Goal: Task Accomplishment & Management: Use online tool/utility

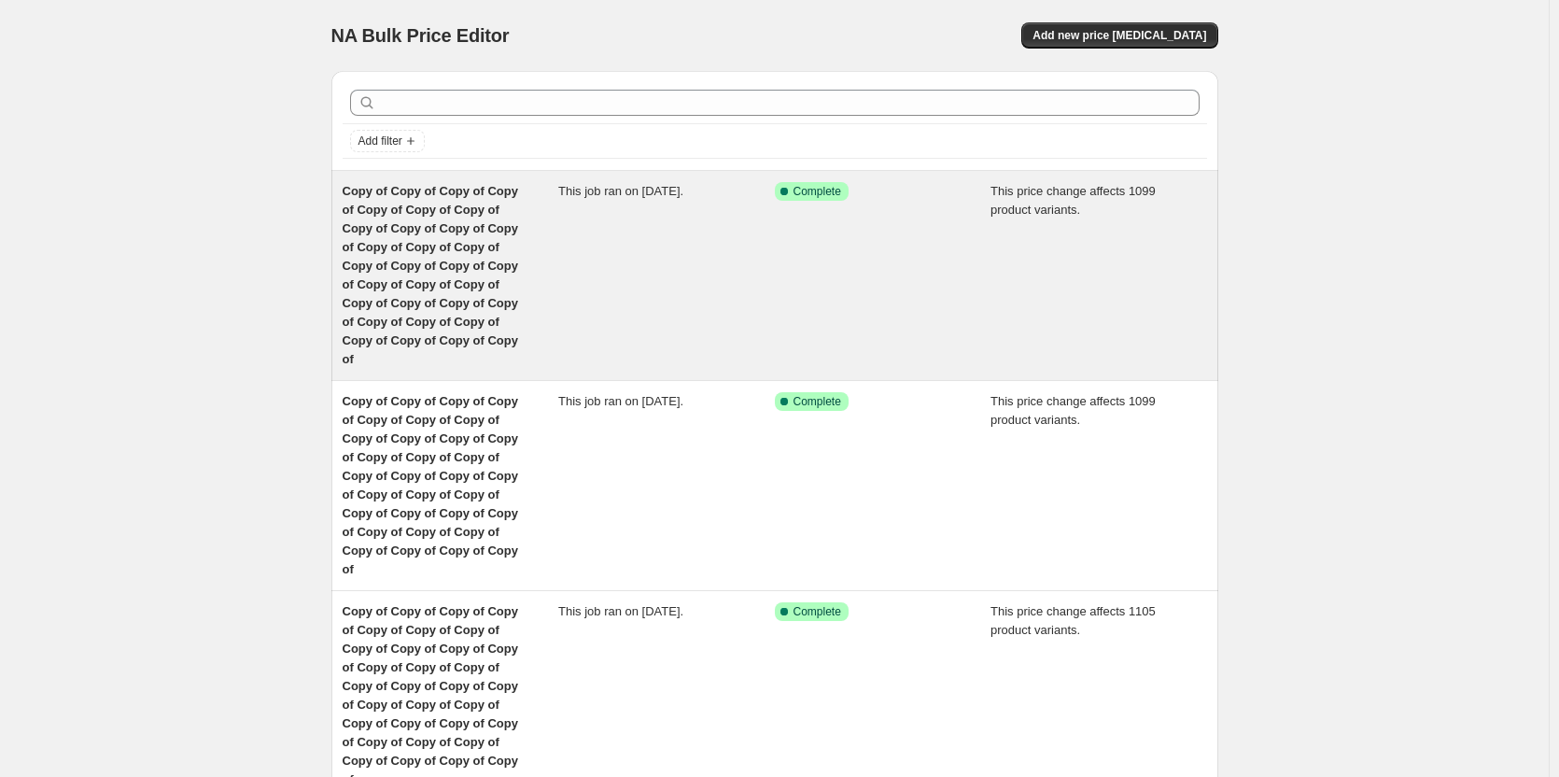
click at [444, 256] on div "Copy of Copy of Copy of Copy of Copy of Copy of Copy of Copy of Copy of Copy of…" at bounding box center [451, 275] width 217 height 187
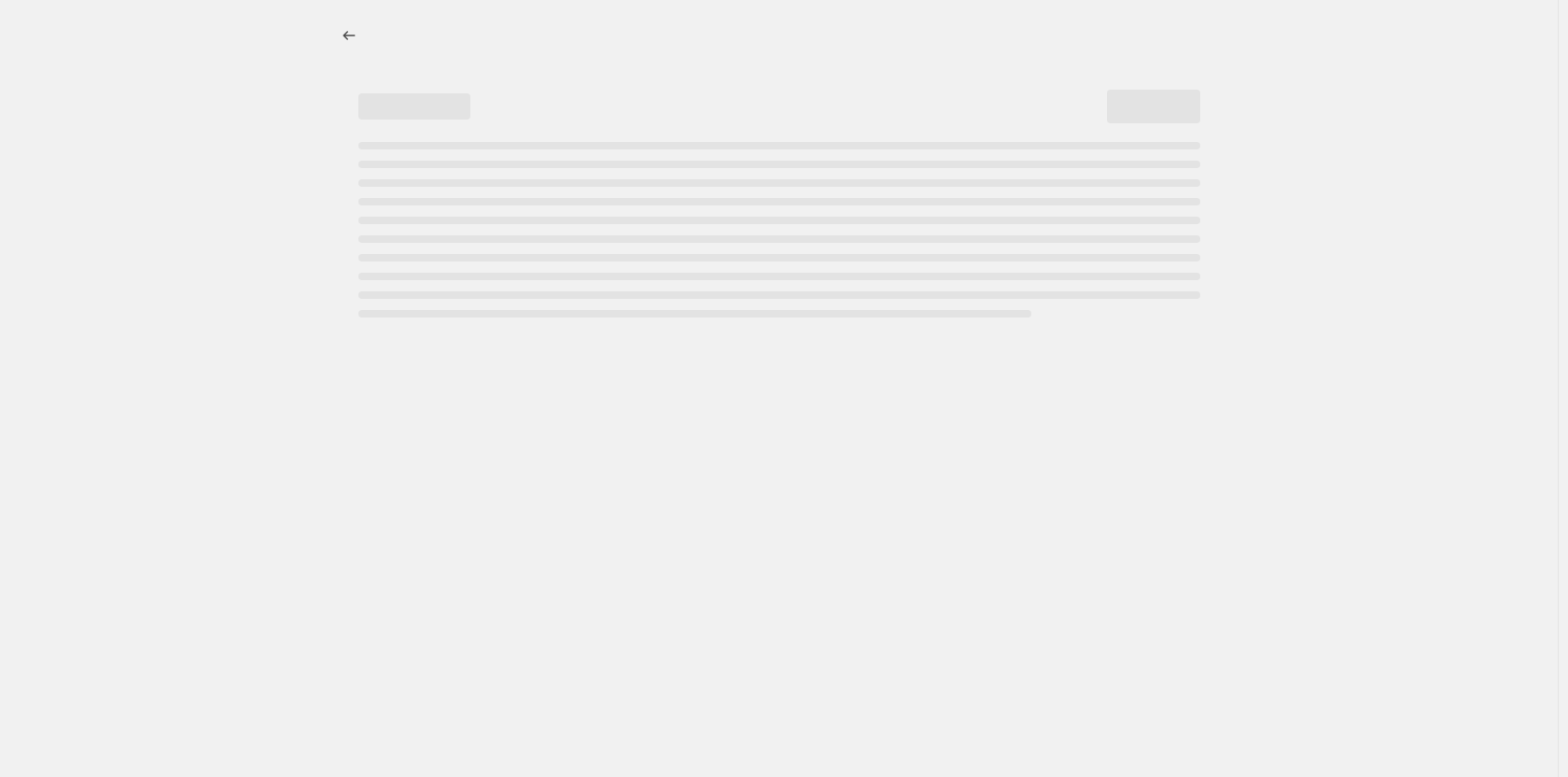
select select "pc"
select select "remove"
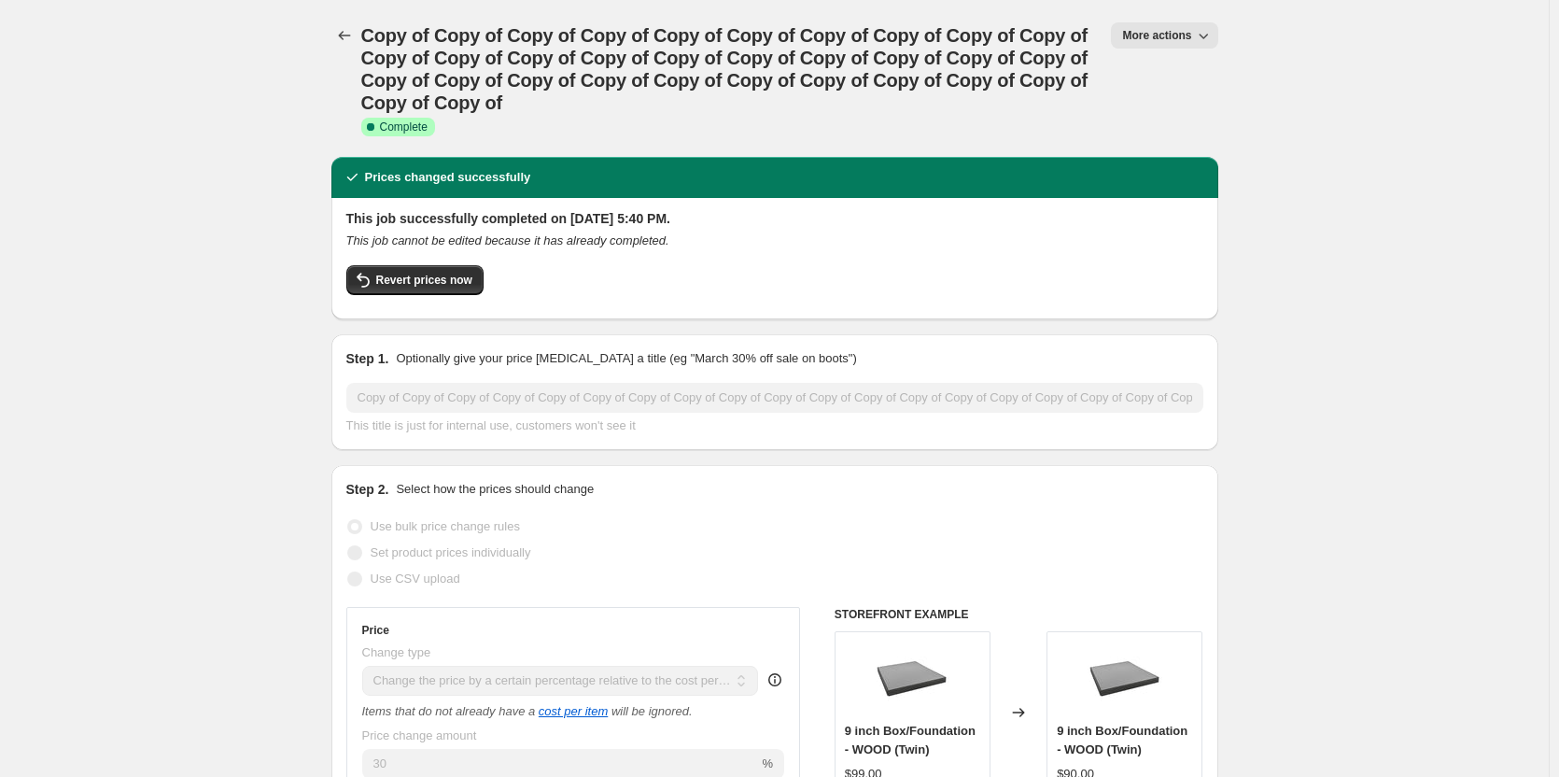
click at [1182, 31] on span "More actions" at bounding box center [1156, 35] width 69 height 15
click at [1160, 117] on button "Copy to new job" at bounding box center [1192, 106] width 134 height 30
select select "pc"
select select "remove"
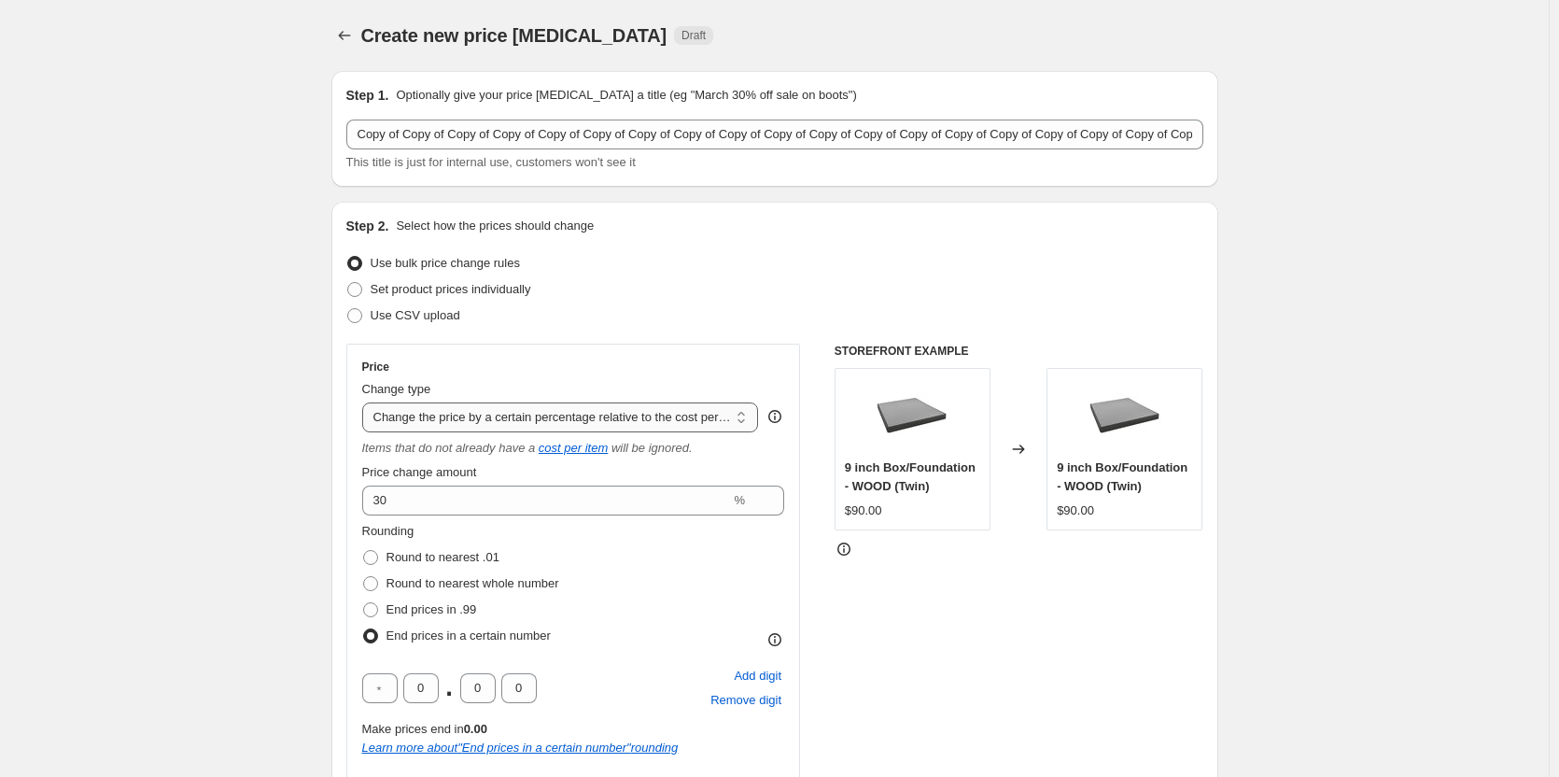
click at [499, 422] on select "Change the price to a certain amount Change the price by a certain amount Chang…" at bounding box center [560, 417] width 397 height 30
select select "margin"
click at [366, 402] on select "Change the price to a certain amount Change the price by a certain amount Chang…" at bounding box center [560, 417] width 397 height 30
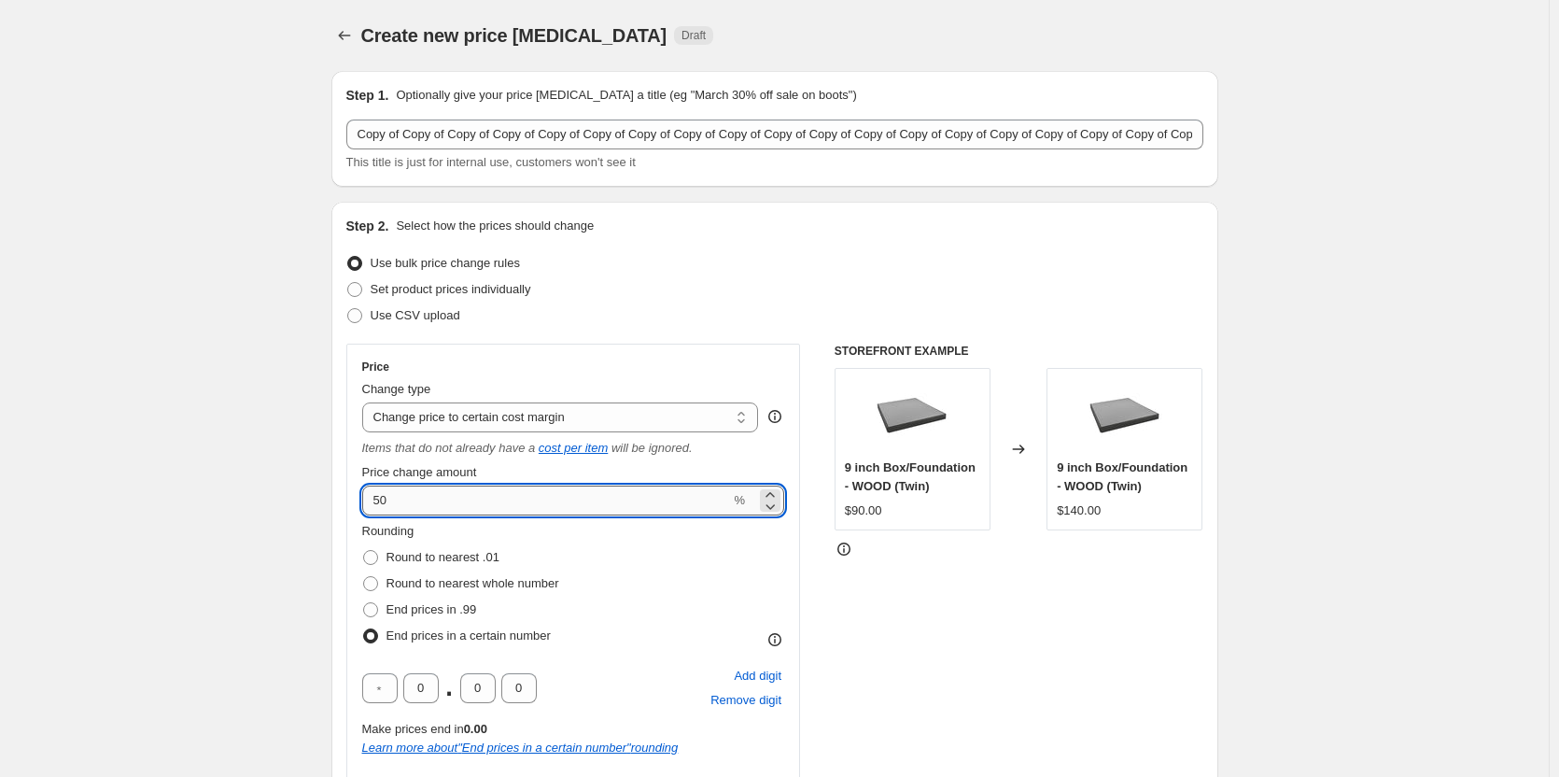
click at [401, 509] on input "50" at bounding box center [546, 500] width 369 height 30
type input "5"
type input "25"
click at [376, 581] on span at bounding box center [370, 583] width 15 height 15
click at [364, 577] on input "Round to nearest whole number" at bounding box center [363, 576] width 1 height 1
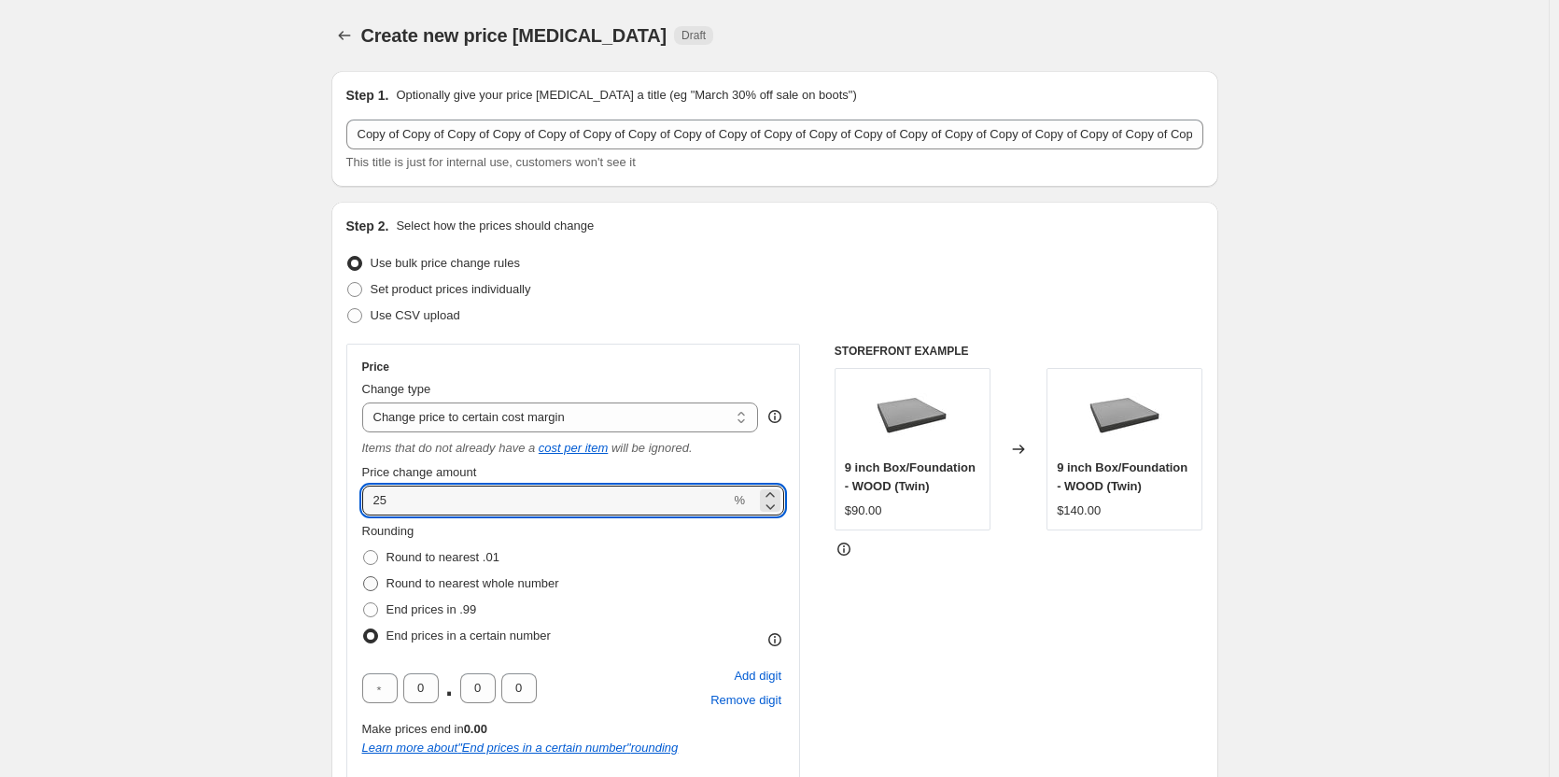
radio input "true"
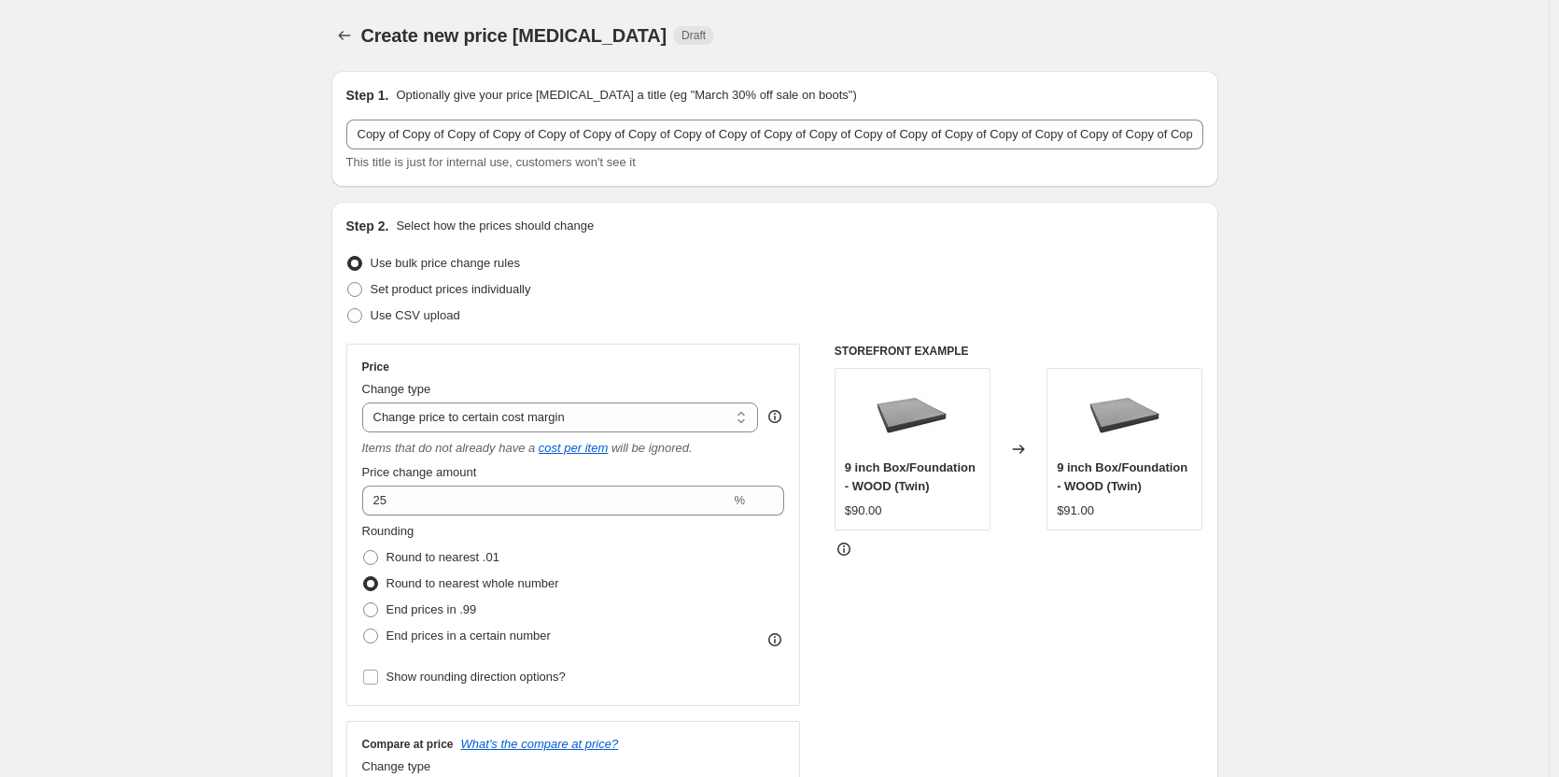
click at [683, 566] on div "Rounding Round to nearest .01 Round to nearest whole number End prices in .99 E…" at bounding box center [573, 585] width 423 height 127
click at [985, 594] on div "STOREFRONT EXAMPLE 9 inch Box/Foundation - WOOD (Twin) $90.00 Changed to 9 inch…" at bounding box center [1019, 585] width 369 height 482
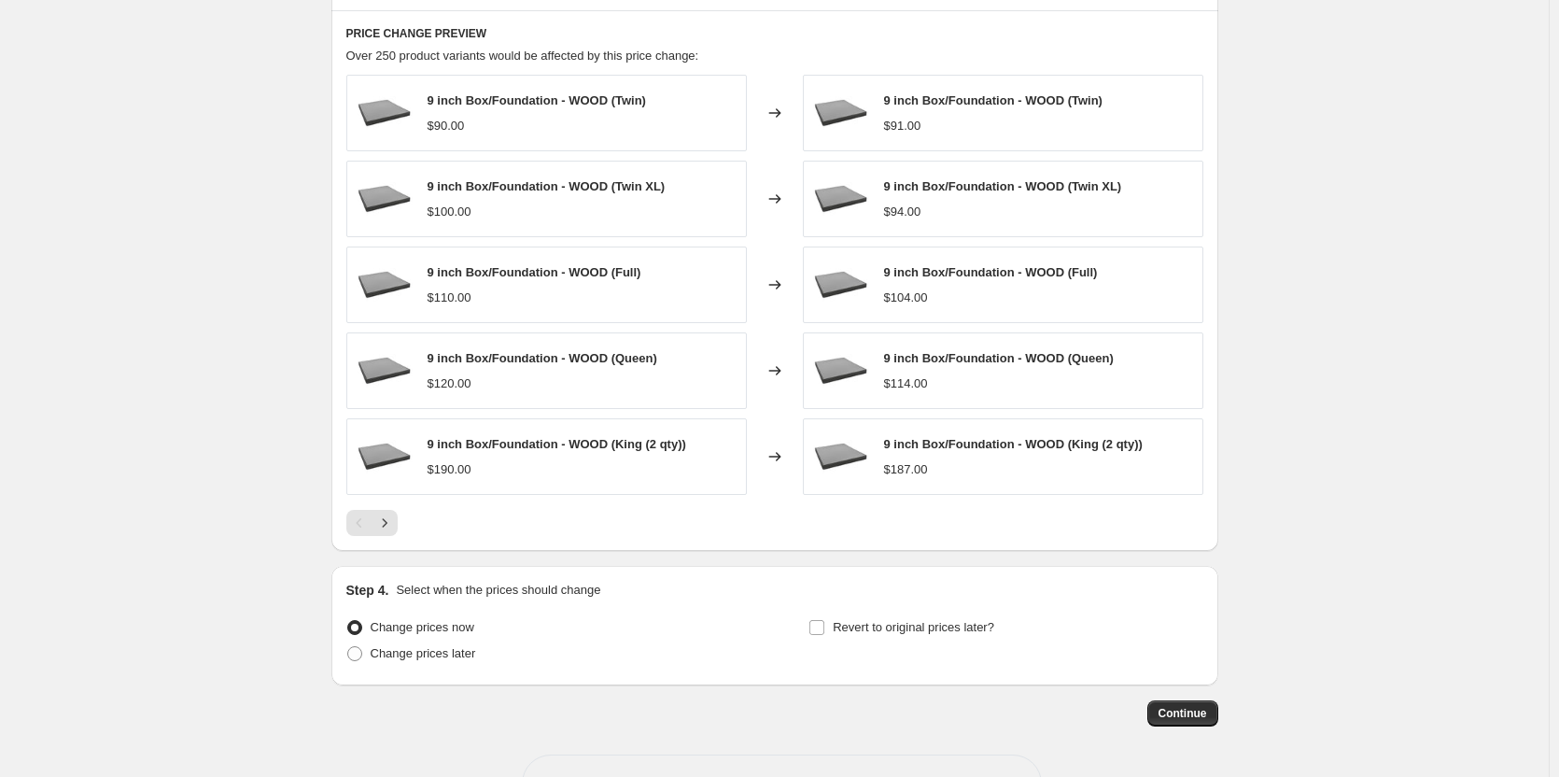
scroll to position [1165, 0]
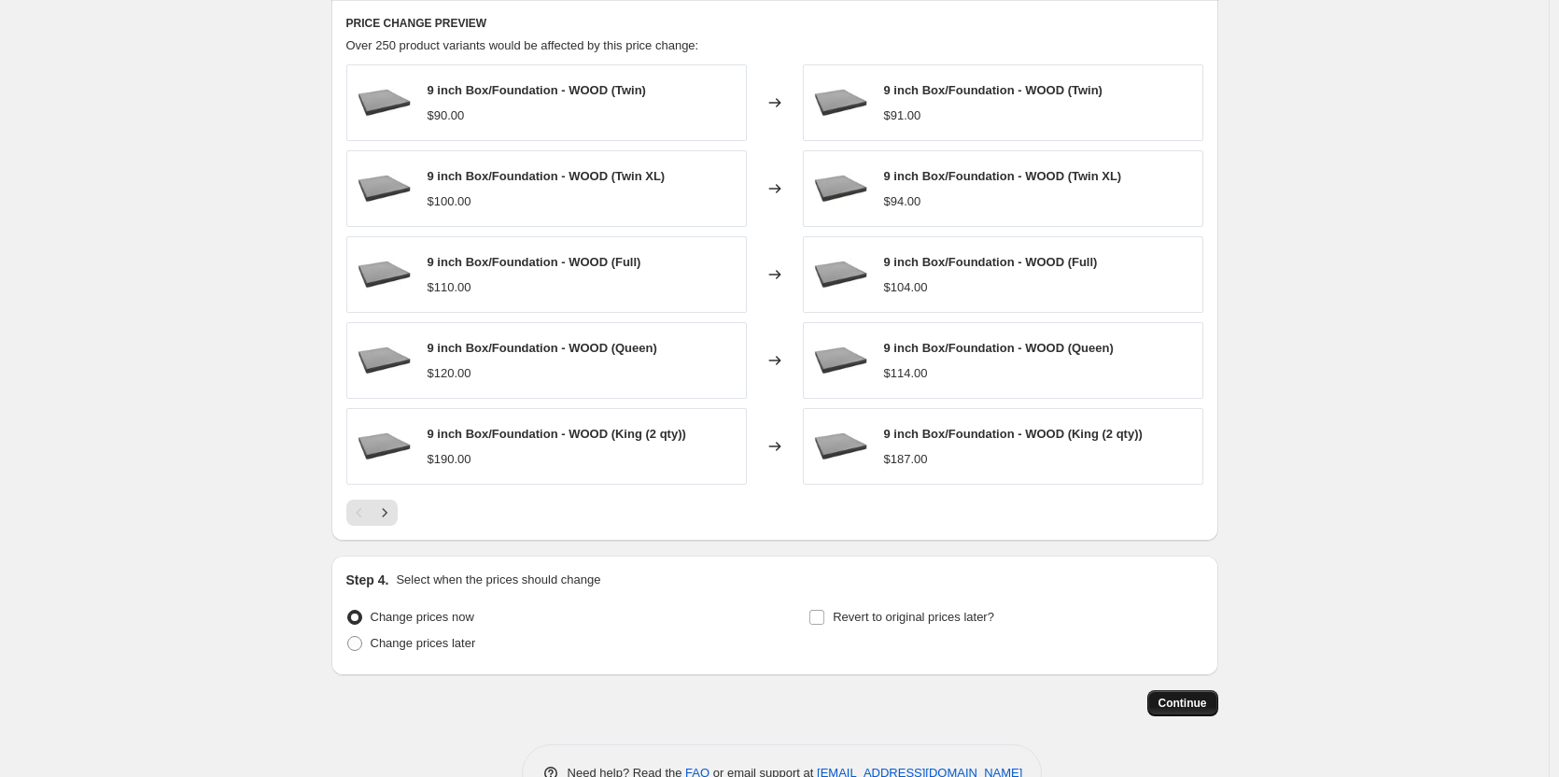
click at [1196, 696] on button "Continue" at bounding box center [1182, 703] width 71 height 26
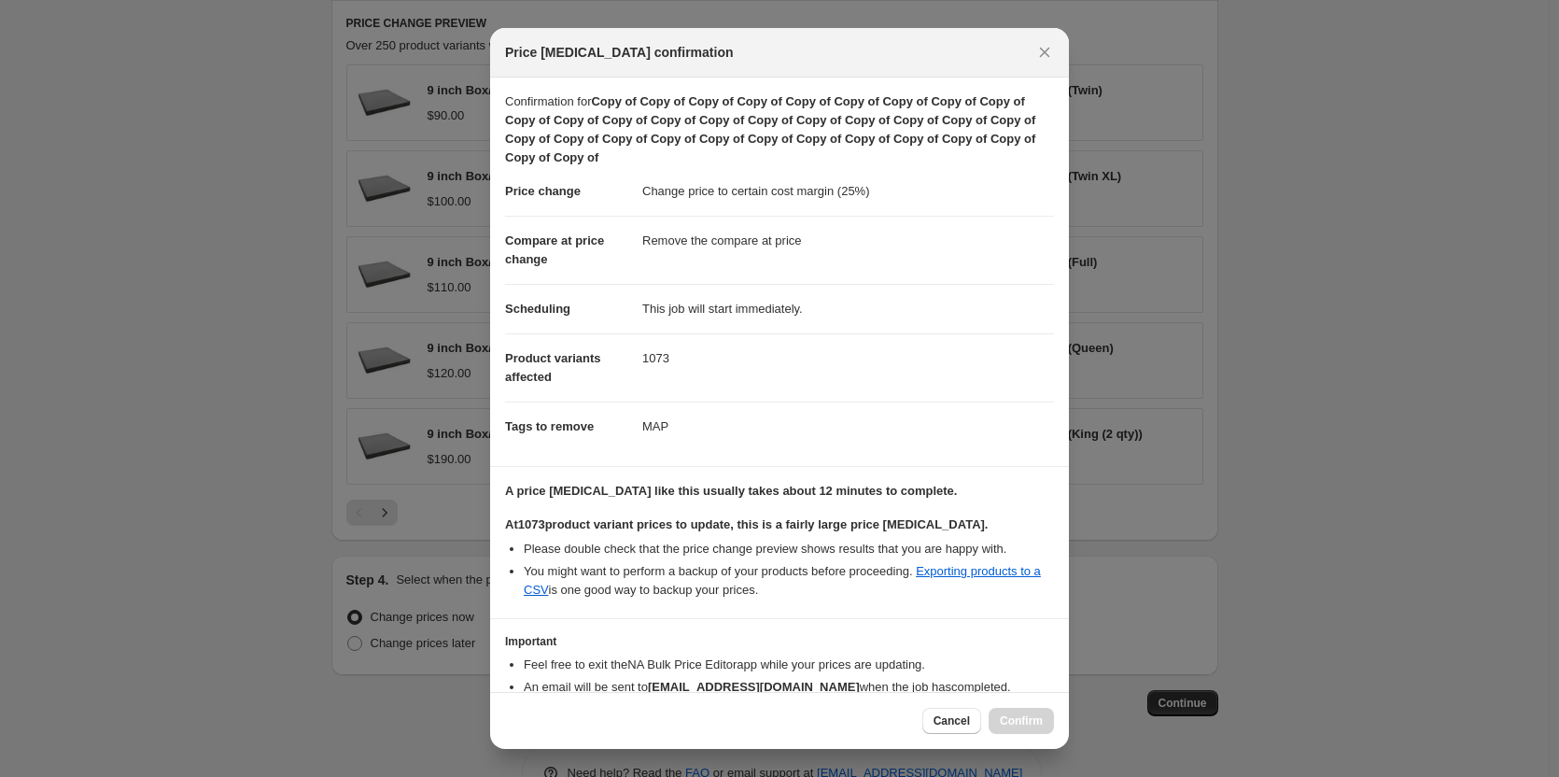
scroll to position [103, 0]
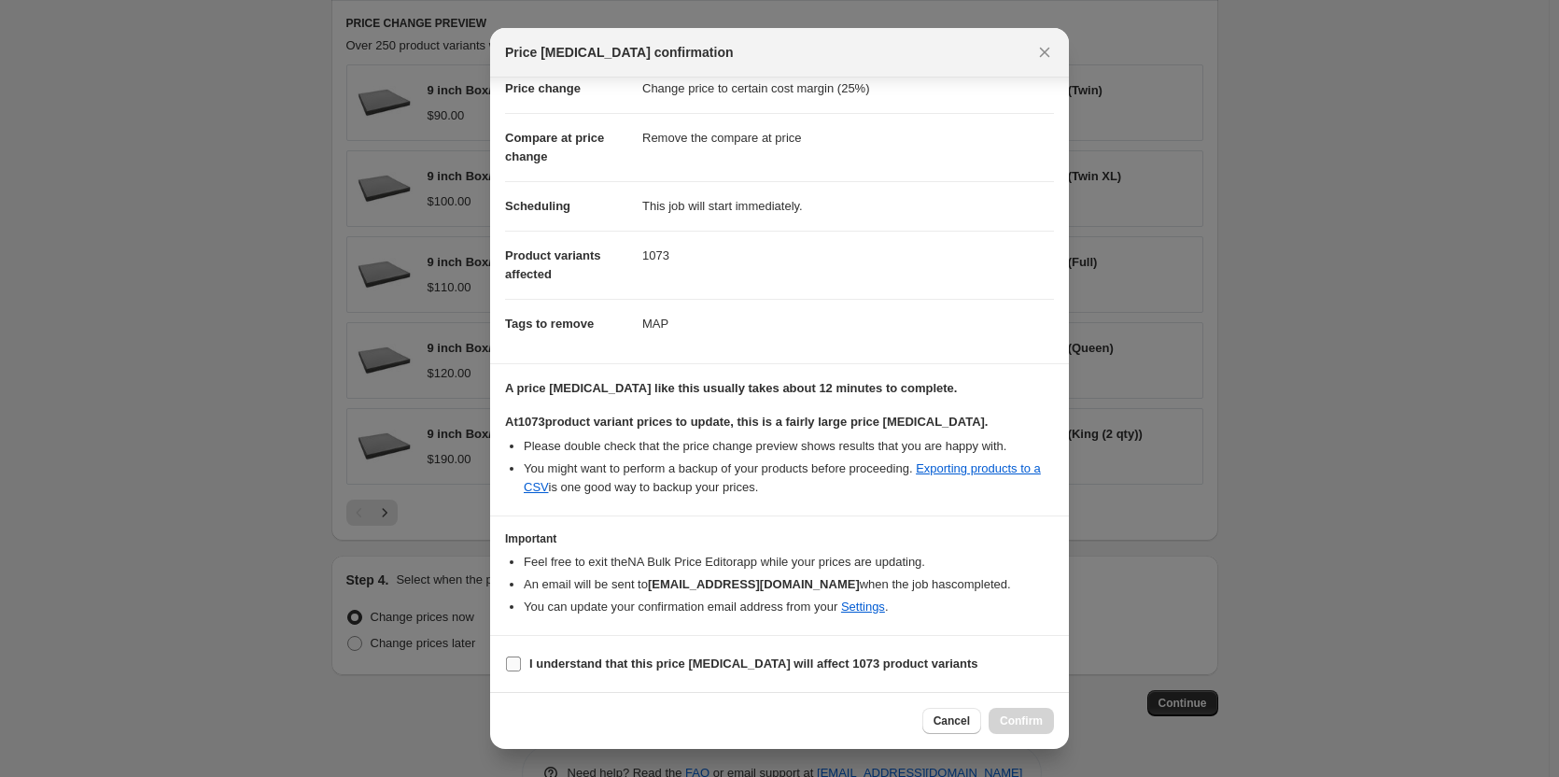
click at [505, 666] on span ":r41:" at bounding box center [513, 663] width 17 height 17
click at [506, 666] on input "I understand that this price [MEDICAL_DATA] will affect 1073 product variants" at bounding box center [513, 663] width 15 height 15
checkbox input "true"
click at [1012, 724] on span "Confirm" at bounding box center [1021, 720] width 43 height 15
type input "Copy of Copy of Copy of Copy of Copy of Copy of Copy of Copy of Copy of Copy of…"
